Goal: Information Seeking & Learning: Learn about a topic

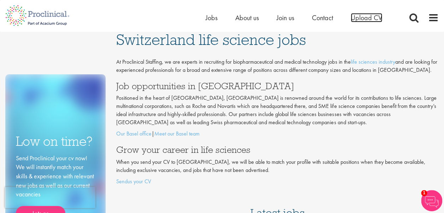
click at [365, 17] on span "Upload CV" at bounding box center [366, 17] width 31 height 9
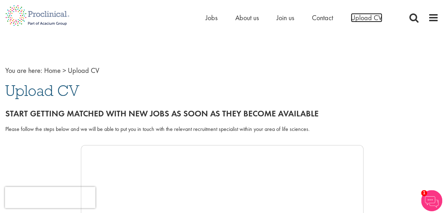
click at [358, 20] on span "Upload CV" at bounding box center [366, 17] width 31 height 9
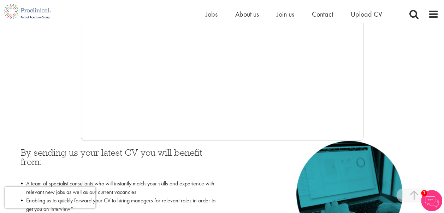
scroll to position [148, 0]
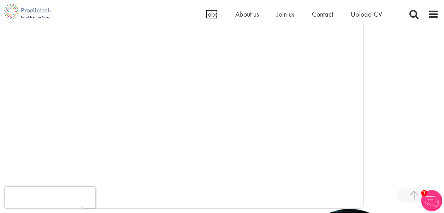
click at [211, 13] on span "Jobs" at bounding box center [212, 14] width 12 height 9
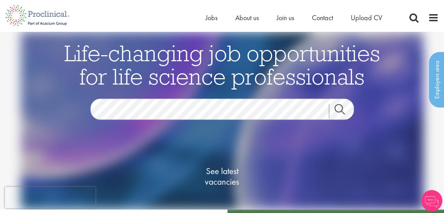
click at [436, 17] on span at bounding box center [433, 17] width 11 height 11
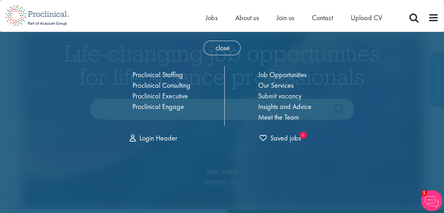
click at [434, 14] on span at bounding box center [433, 17] width 11 height 11
click at [396, 6] on div "Home Jobs About us Join us Contact Upload CV" at bounding box center [219, 13] width 439 height 27
click at [293, 70] on link "Job Opportunities" at bounding box center [282, 74] width 48 height 9
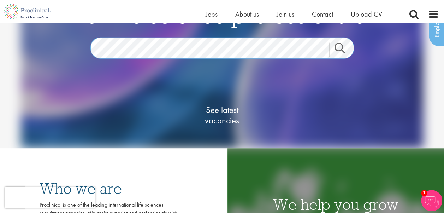
scroll to position [53, 0]
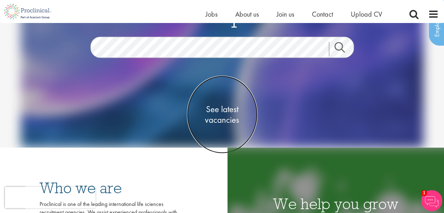
click at [219, 116] on span "See latest vacancies" at bounding box center [222, 114] width 71 height 21
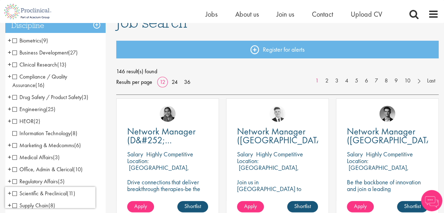
scroll to position [61, 0]
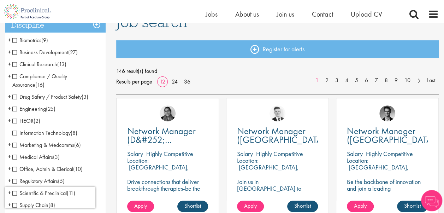
click at [16, 76] on span "Compliance / Quality Assurance" at bounding box center [39, 80] width 55 height 16
click at [15, 77] on span "Compliance / Quality Assurance" at bounding box center [39, 80] width 55 height 16
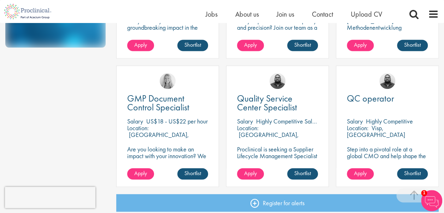
scroll to position [479, 0]
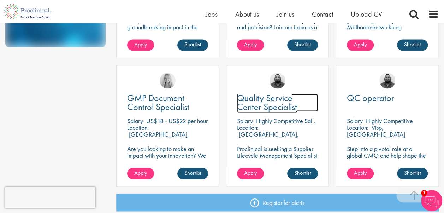
click at [269, 103] on span "Quality Service Center Specialist" at bounding box center [267, 102] width 60 height 21
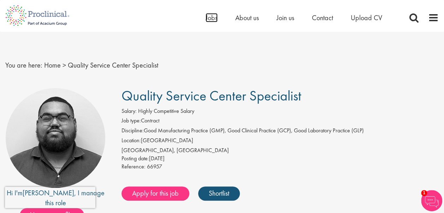
click at [213, 16] on span "Jobs" at bounding box center [212, 17] width 12 height 9
